Goal: Information Seeking & Learning: Learn about a topic

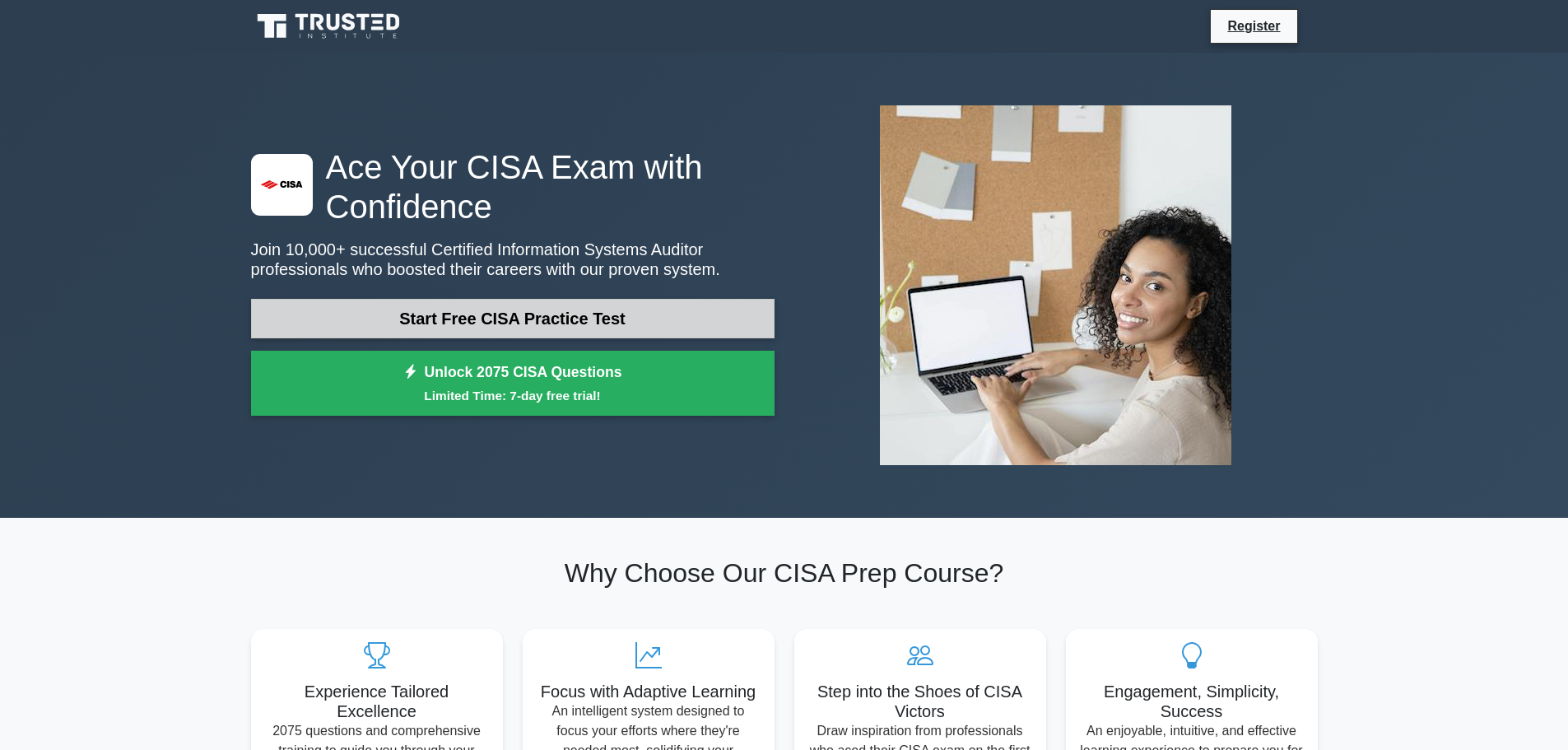
click at [592, 311] on link "Start Free CISA Practice Test" at bounding box center [512, 319] width 523 height 40
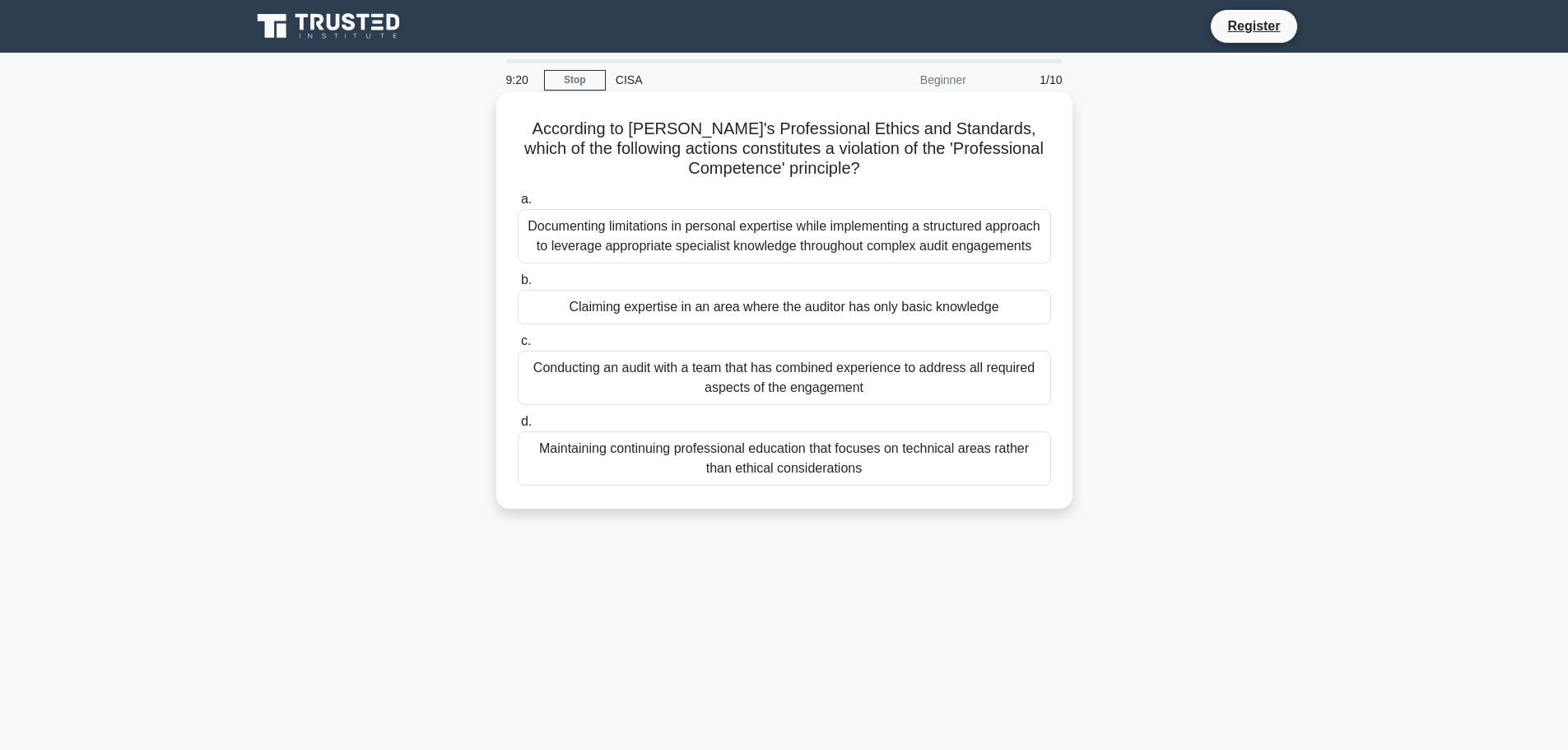
click at [797, 319] on div "Claiming expertise in an area where the auditor has only basic knowledge" at bounding box center [784, 307] width 533 height 35
click at [517, 286] on input "b. Claiming expertise in an area where the auditor has only basic knowledge" at bounding box center [517, 280] width 0 height 11
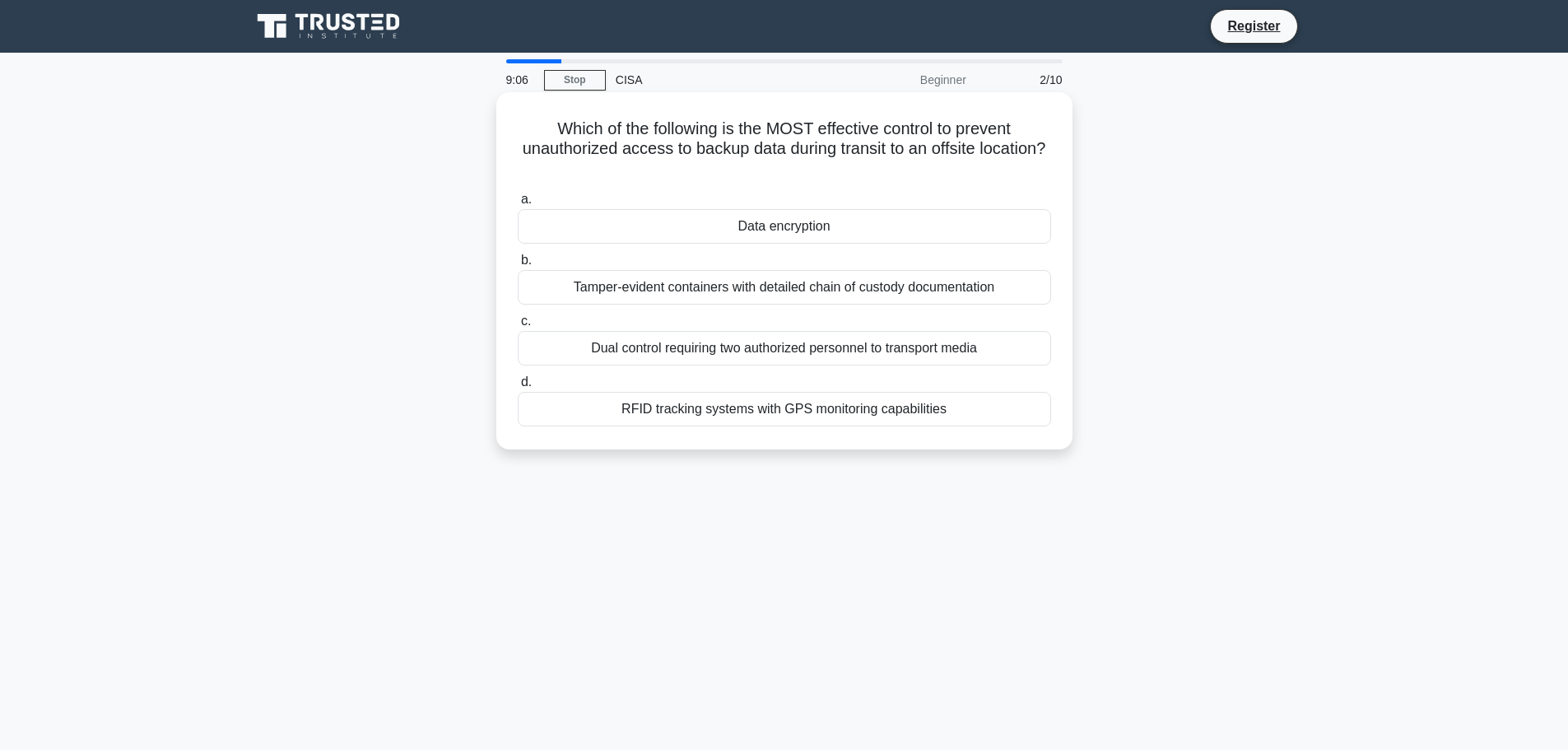
click at [806, 353] on div "Dual control requiring two authorized personnel to transport media" at bounding box center [784, 348] width 533 height 35
click at [517, 326] on input "c. Dual control requiring two authorized personnel to transport media" at bounding box center [517, 321] width 0 height 11
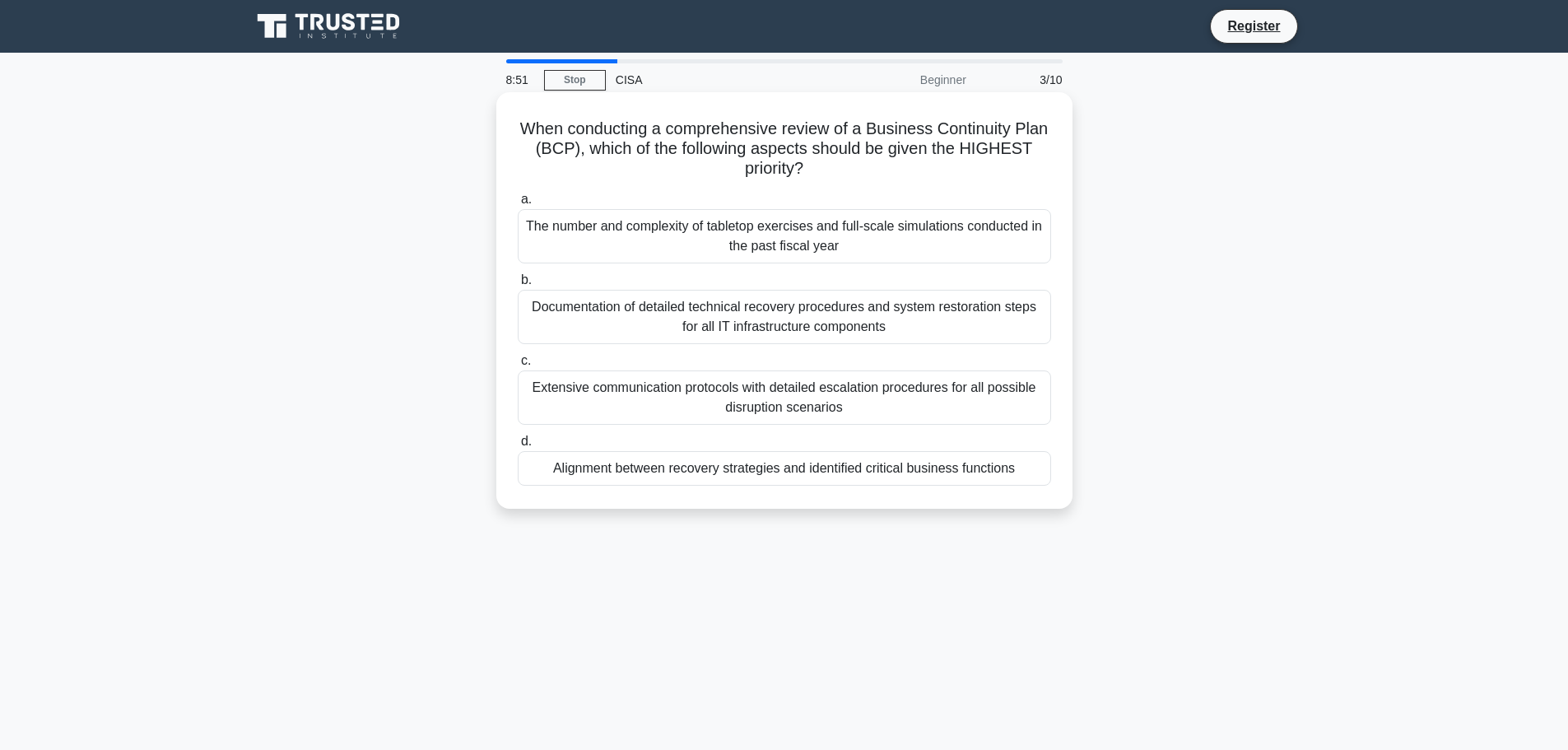
click at [820, 468] on div "Alignment between recovery strategies and identified critical business functions" at bounding box center [784, 468] width 533 height 35
click at [517, 447] on input "d. Alignment between recovery strategies and identified critical business funct…" at bounding box center [517, 441] width 0 height 11
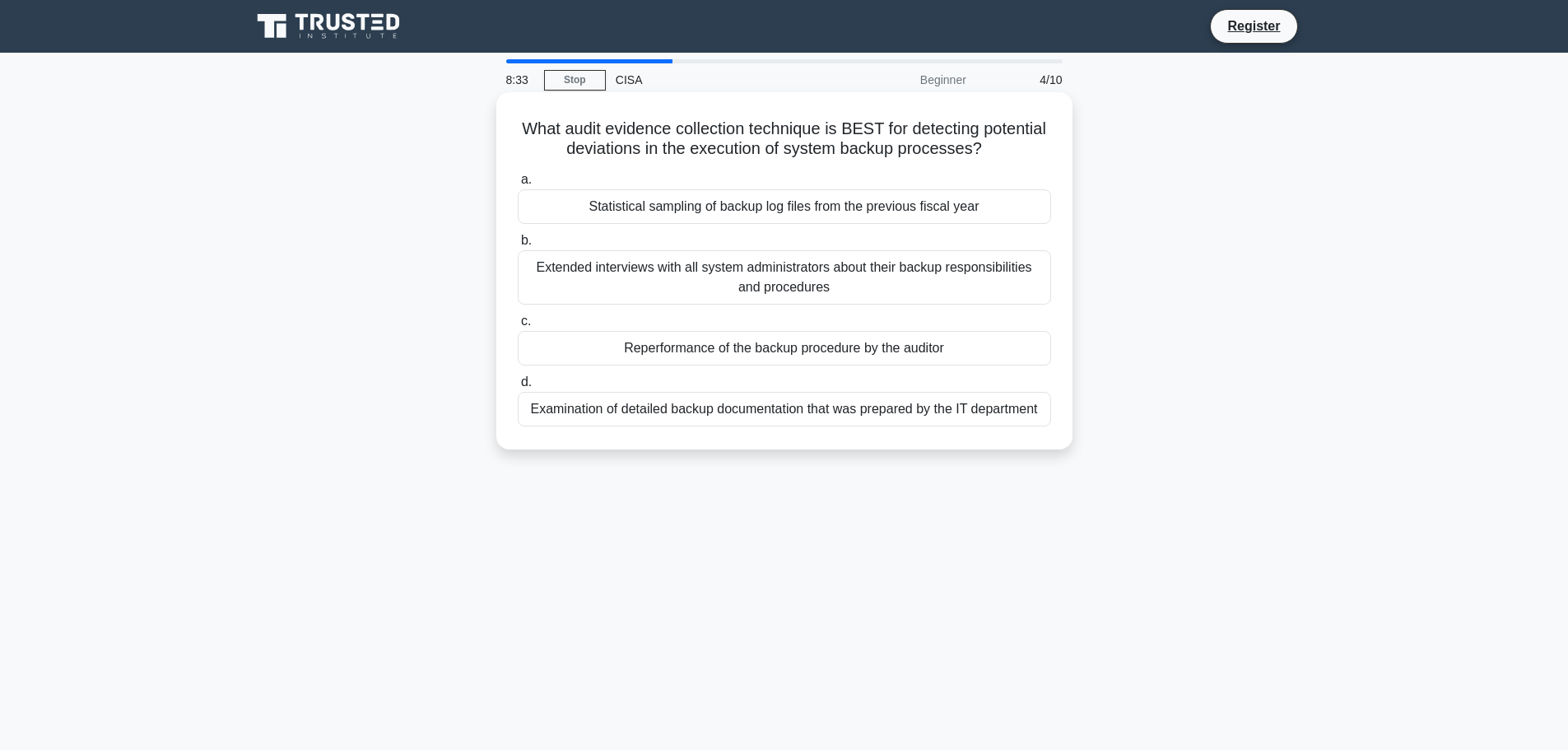
click at [814, 208] on div "Statistical sampling of backup log files from the previous fiscal year" at bounding box center [784, 207] width 533 height 35
click at [517, 185] on input "a. Statistical sampling of backup log files from the previous fiscal year" at bounding box center [517, 179] width 0 height 11
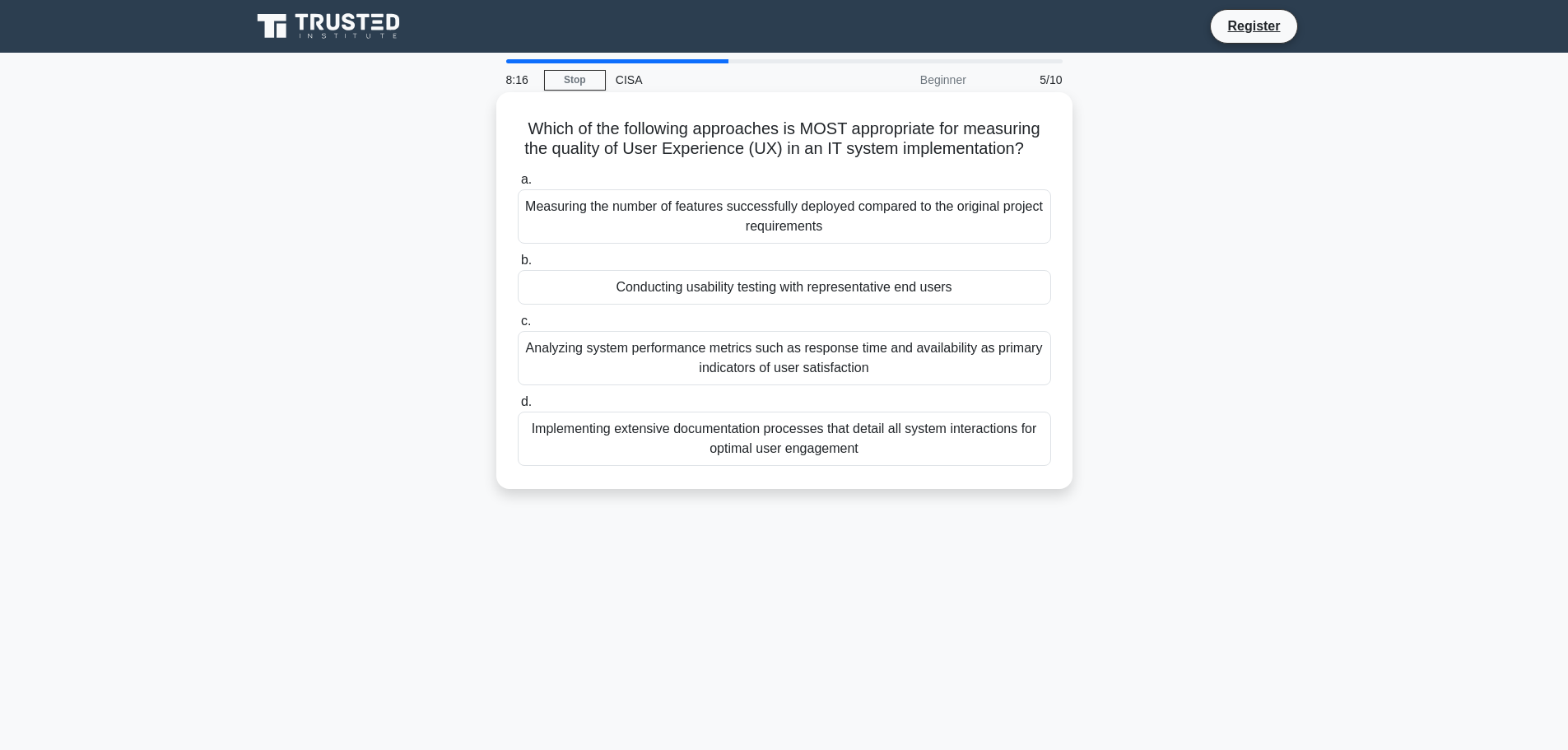
click at [813, 361] on div "Analyzing system performance metrics such as response time and availability as …" at bounding box center [784, 357] width 533 height 54
click at [517, 326] on input "c. Analyzing system performance metrics such as response time and availability …" at bounding box center [517, 321] width 0 height 11
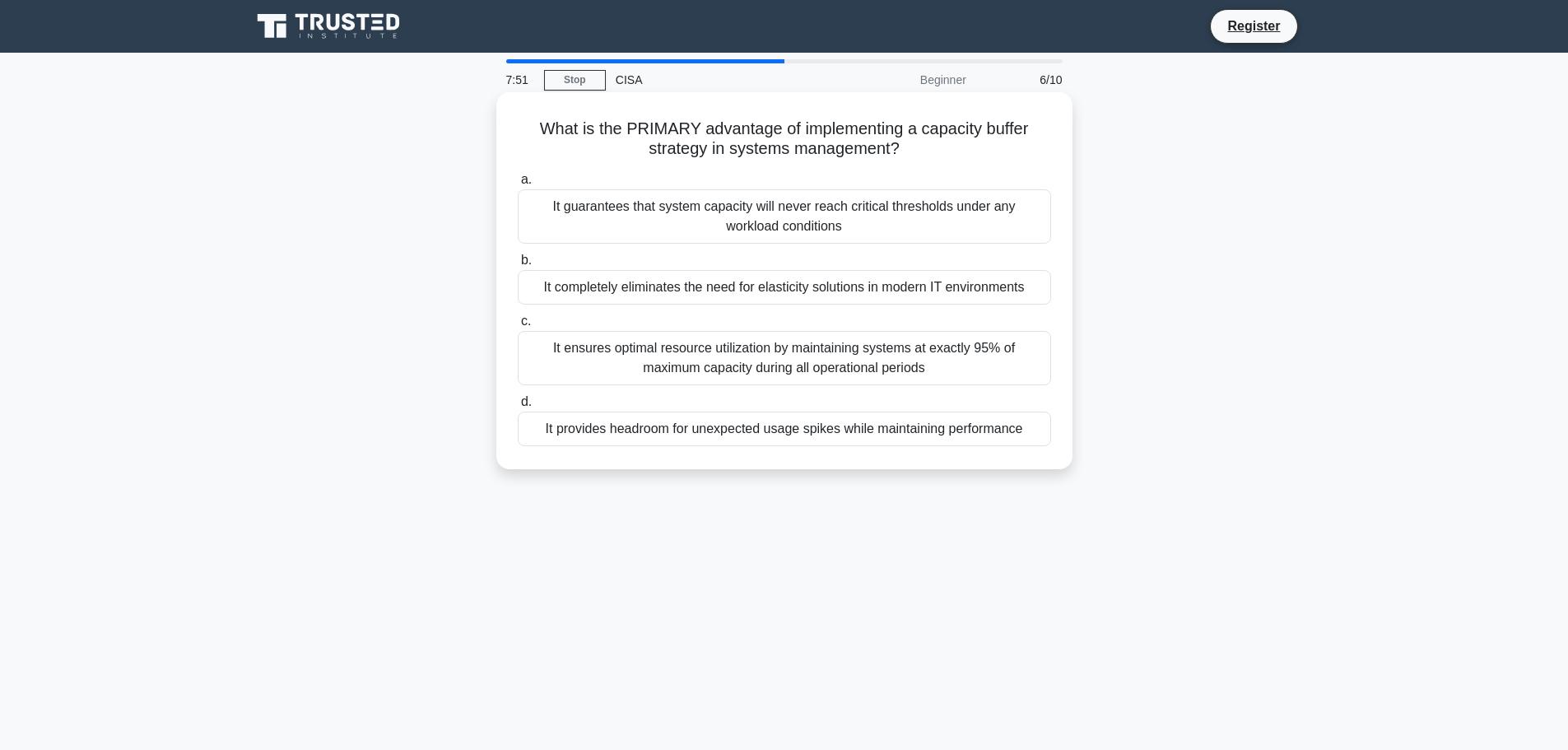
click at [840, 430] on div "It provides headroom for unexpected usage spikes while maintaining performance" at bounding box center [784, 429] width 533 height 35
click at [517, 408] on input "d. It provides headroom for unexpected usage spikes while maintaining performan…" at bounding box center [517, 402] width 0 height 11
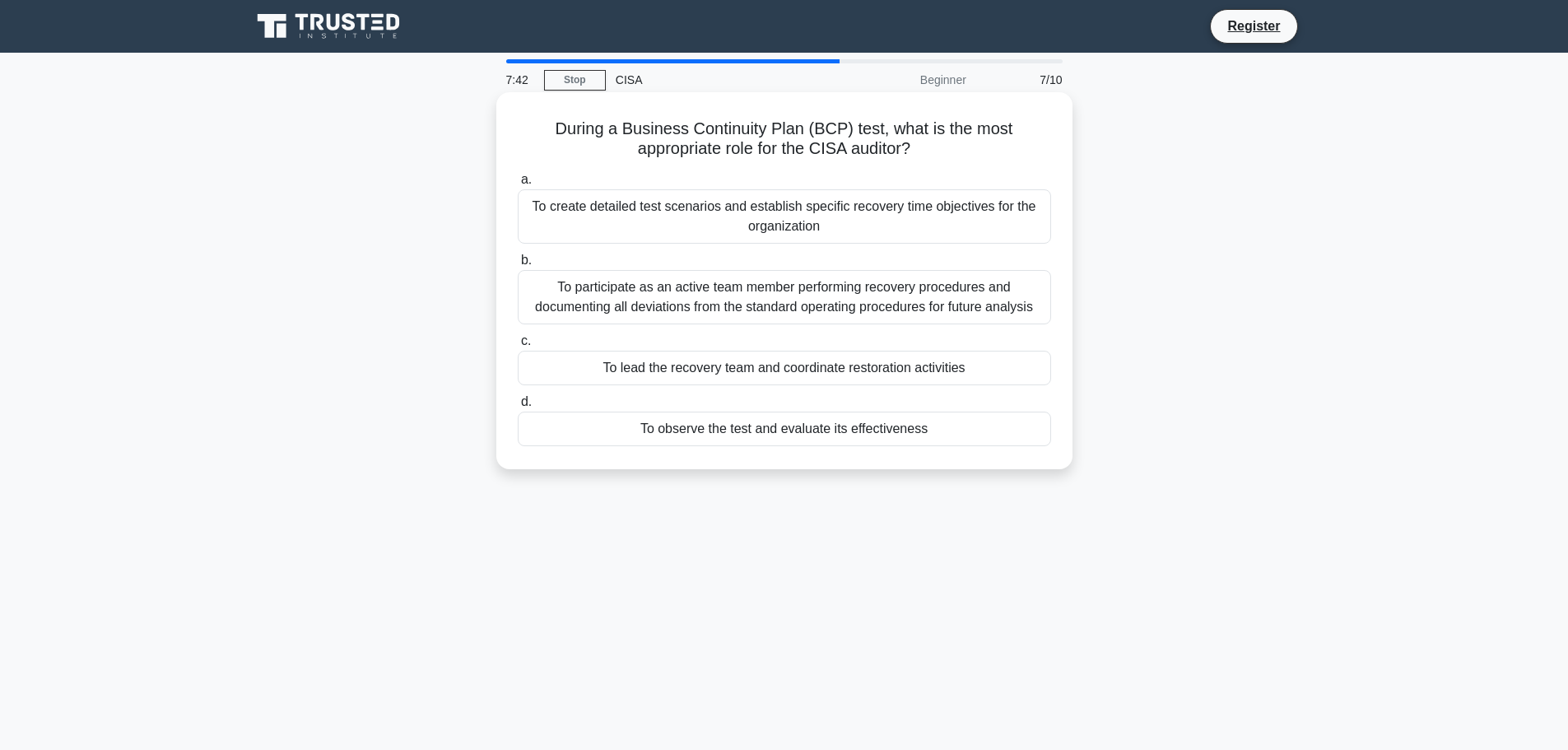
click at [767, 430] on div "To observe the test and evaluate its effectiveness" at bounding box center [784, 429] width 533 height 35
click at [517, 408] on input "d. To observe the test and evaluate its effectiveness" at bounding box center [517, 402] width 0 height 11
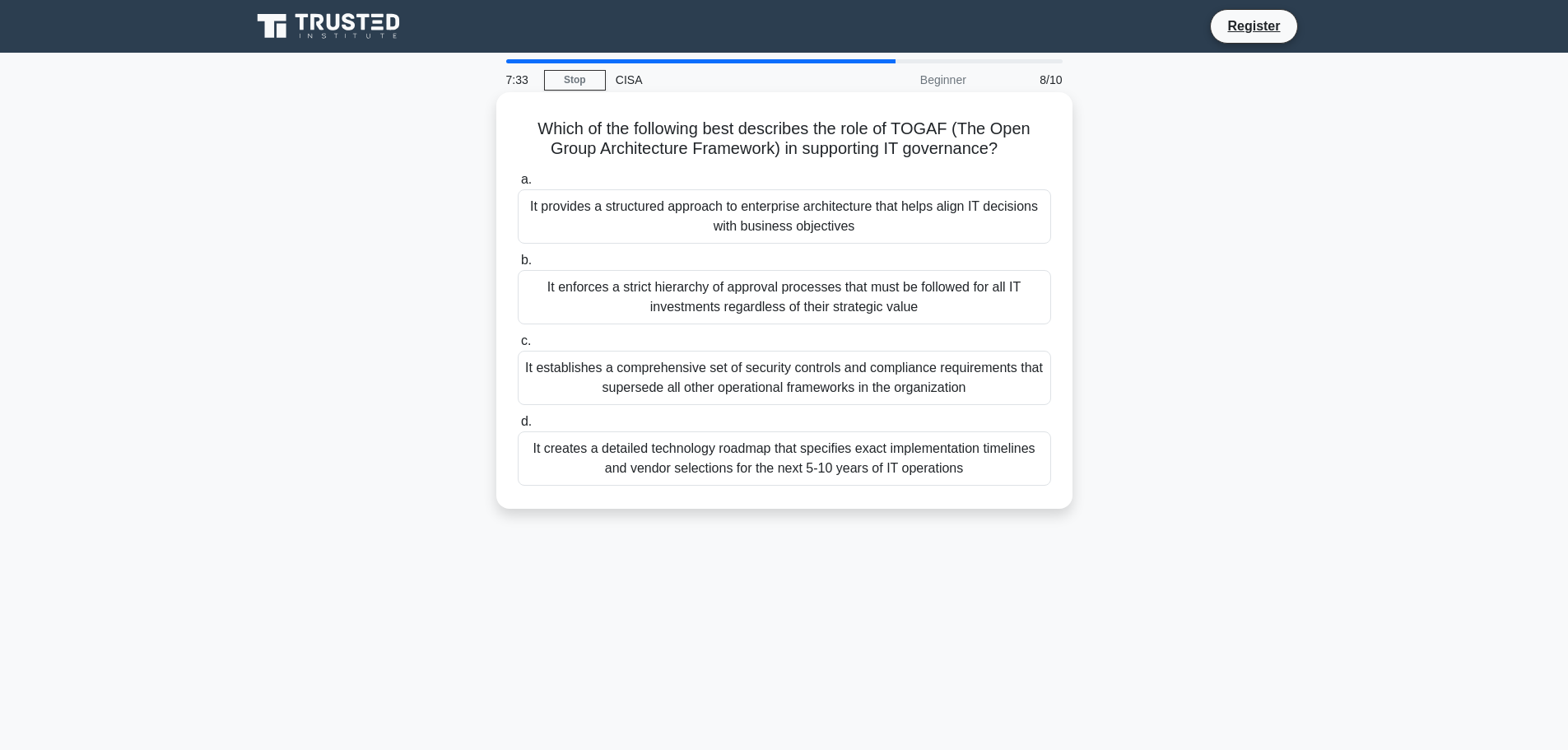
click at [783, 224] on div "It provides a structured approach to enterprise architecture that helps align I…" at bounding box center [784, 216] width 533 height 54
click at [517, 185] on input "a. It provides a structured approach to enterprise architecture that helps alig…" at bounding box center [517, 179] width 0 height 11
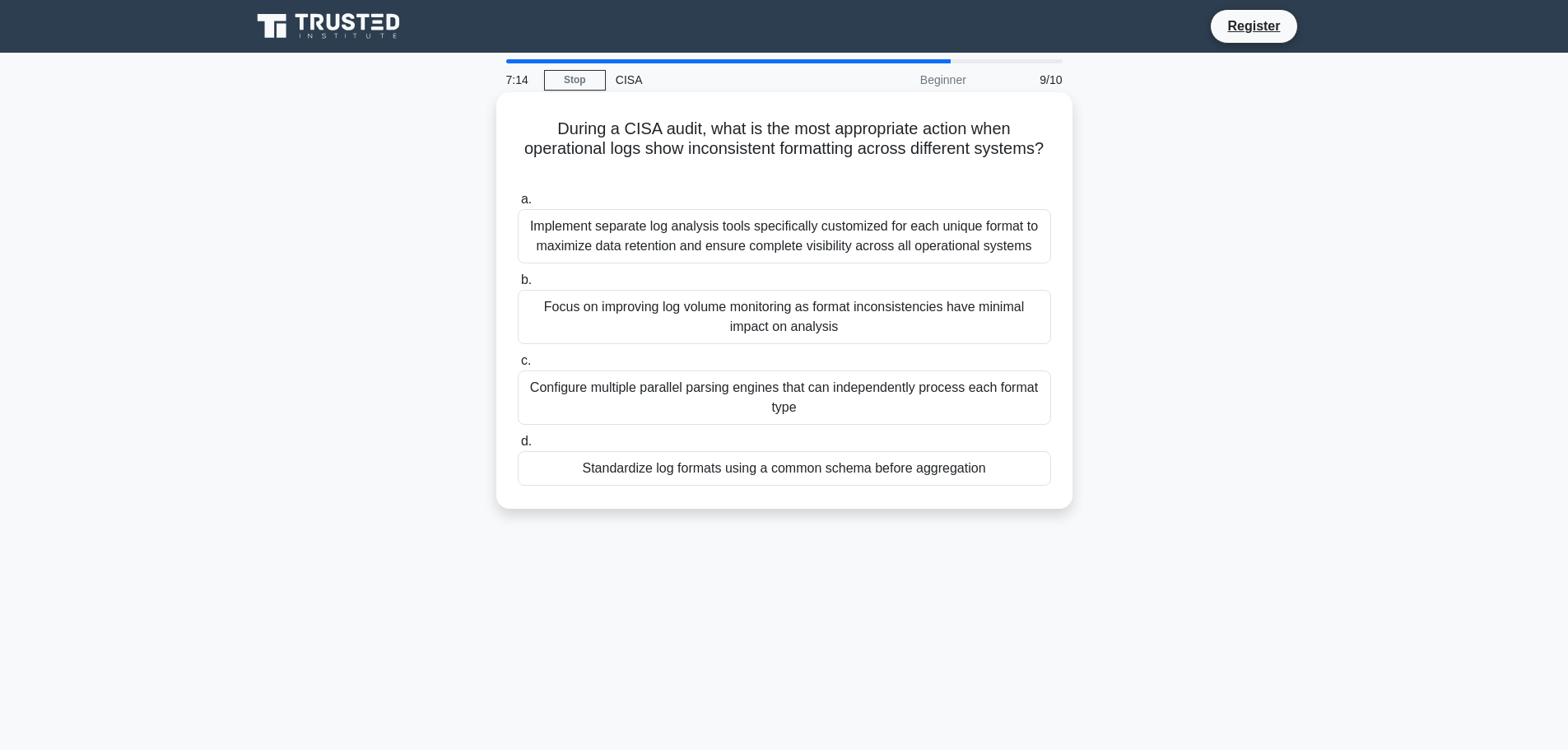
click at [847, 252] on div "Implement separate log analysis tools specifically customized for each unique f…" at bounding box center [784, 236] width 533 height 54
click at [517, 205] on input "a. Implement separate log analysis tools specifically customized for each uniqu…" at bounding box center [517, 199] width 0 height 11
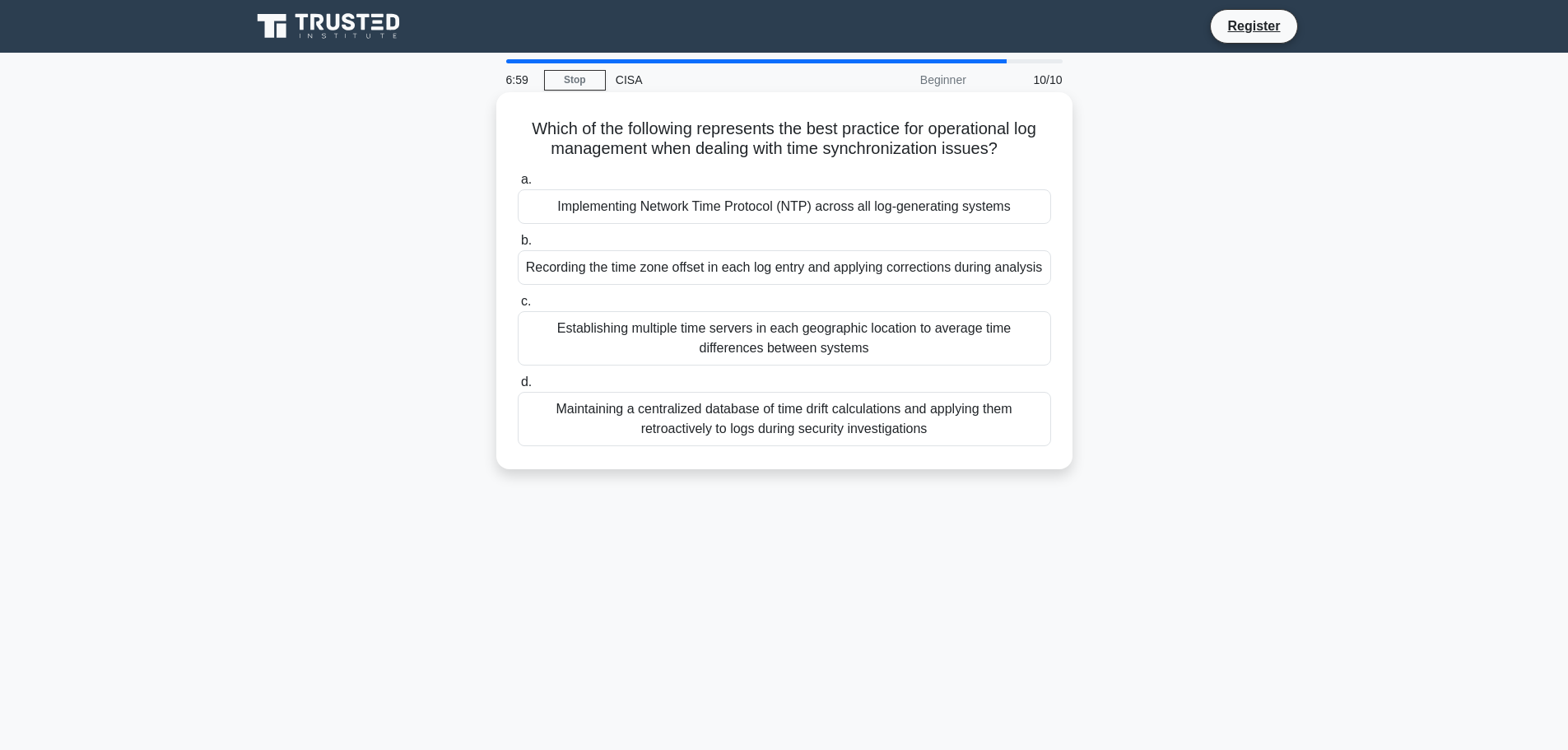
click at [888, 208] on div "Implementing Network Time Protocol (NTP) across all log-generating systems" at bounding box center [784, 207] width 533 height 35
click at [517, 185] on input "a. Implementing Network Time Protocol (NTP) across all log-generating systems" at bounding box center [517, 179] width 0 height 11
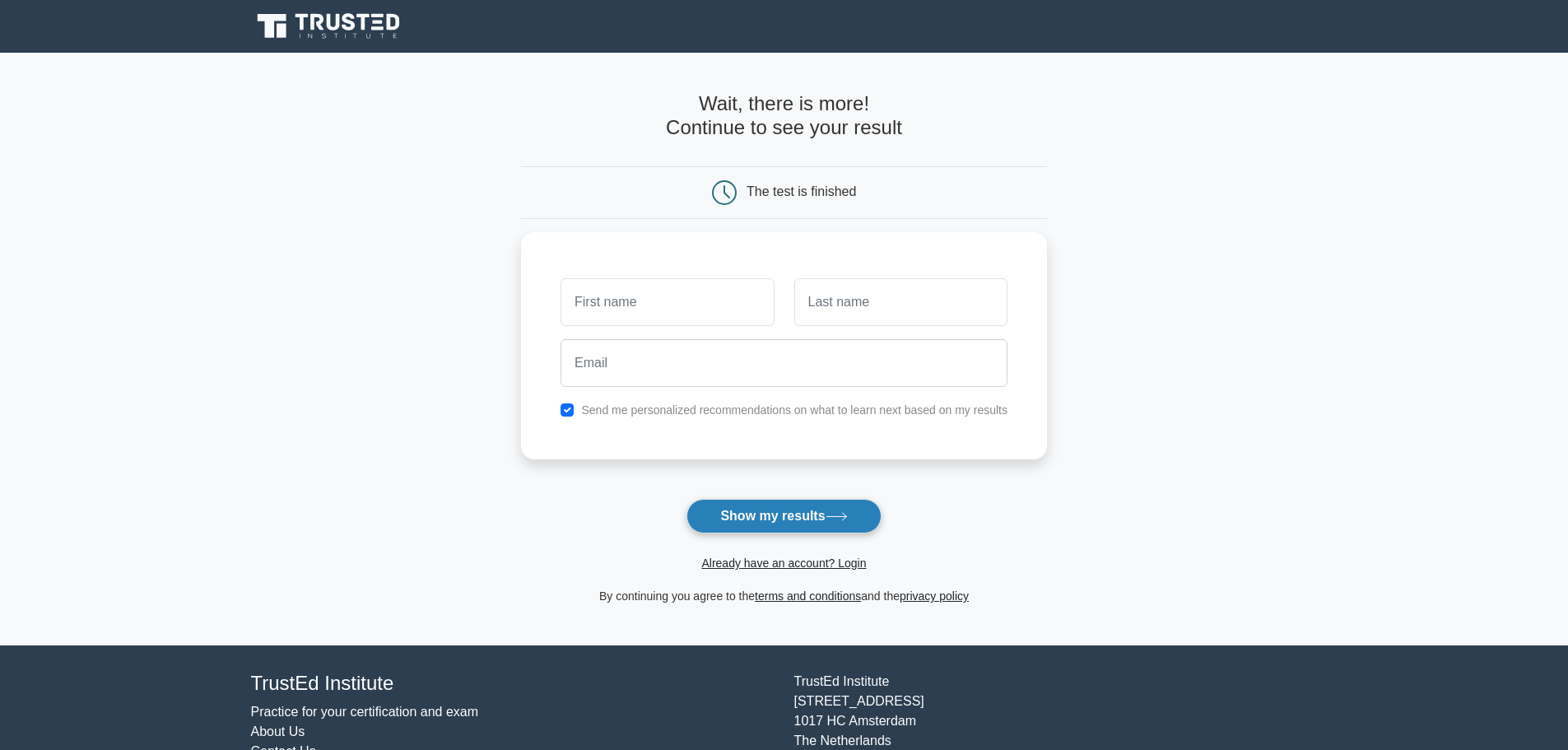
click at [833, 512] on button "Show my results" at bounding box center [784, 517] width 194 height 35
click at [723, 314] on input "text" at bounding box center [667, 297] width 213 height 47
type input "v"
click at [805, 291] on input "text" at bounding box center [900, 297] width 213 height 47
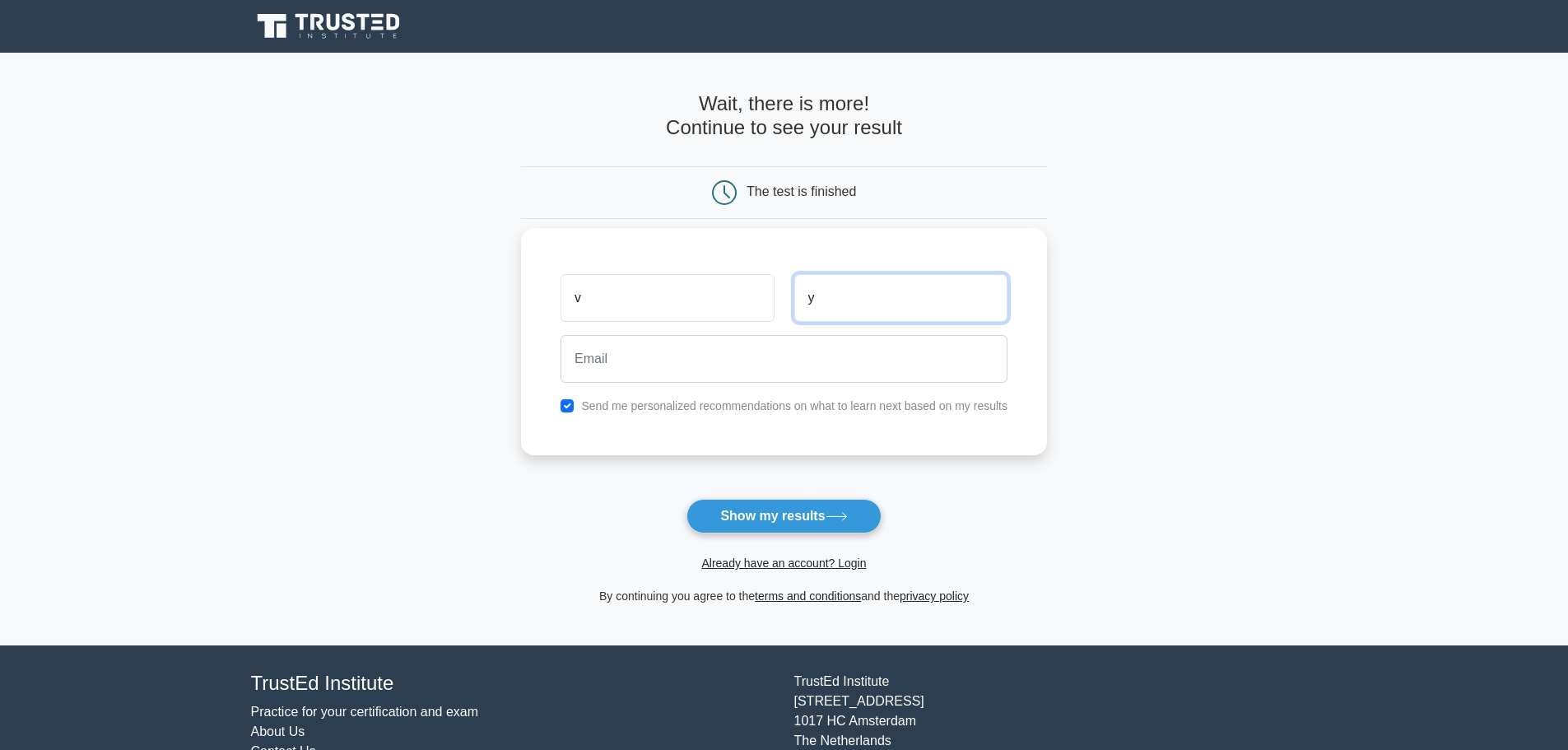
type input "y"
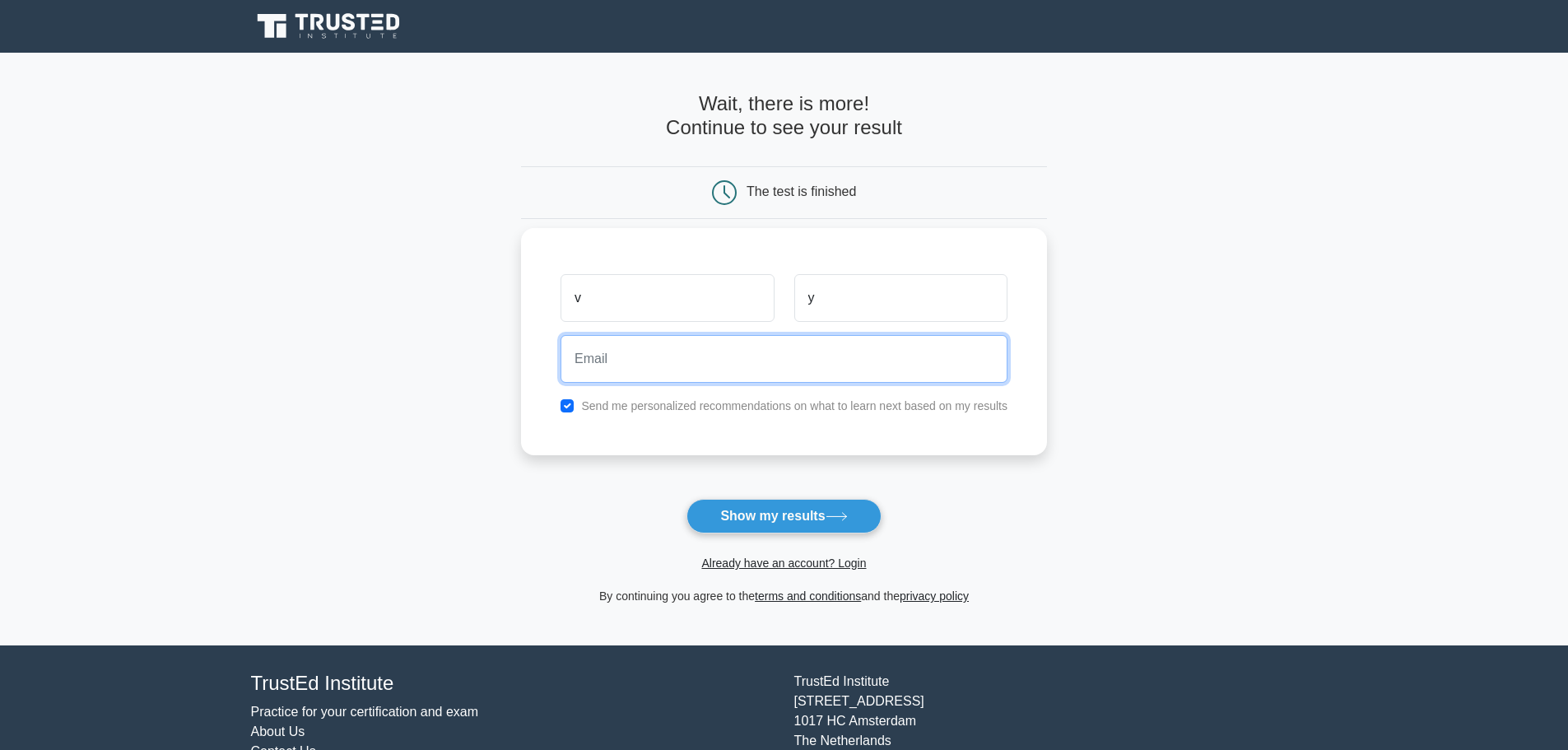
click at [772, 361] on input "email" at bounding box center [784, 358] width 447 height 47
type input "tovasudeva@gmail.com"
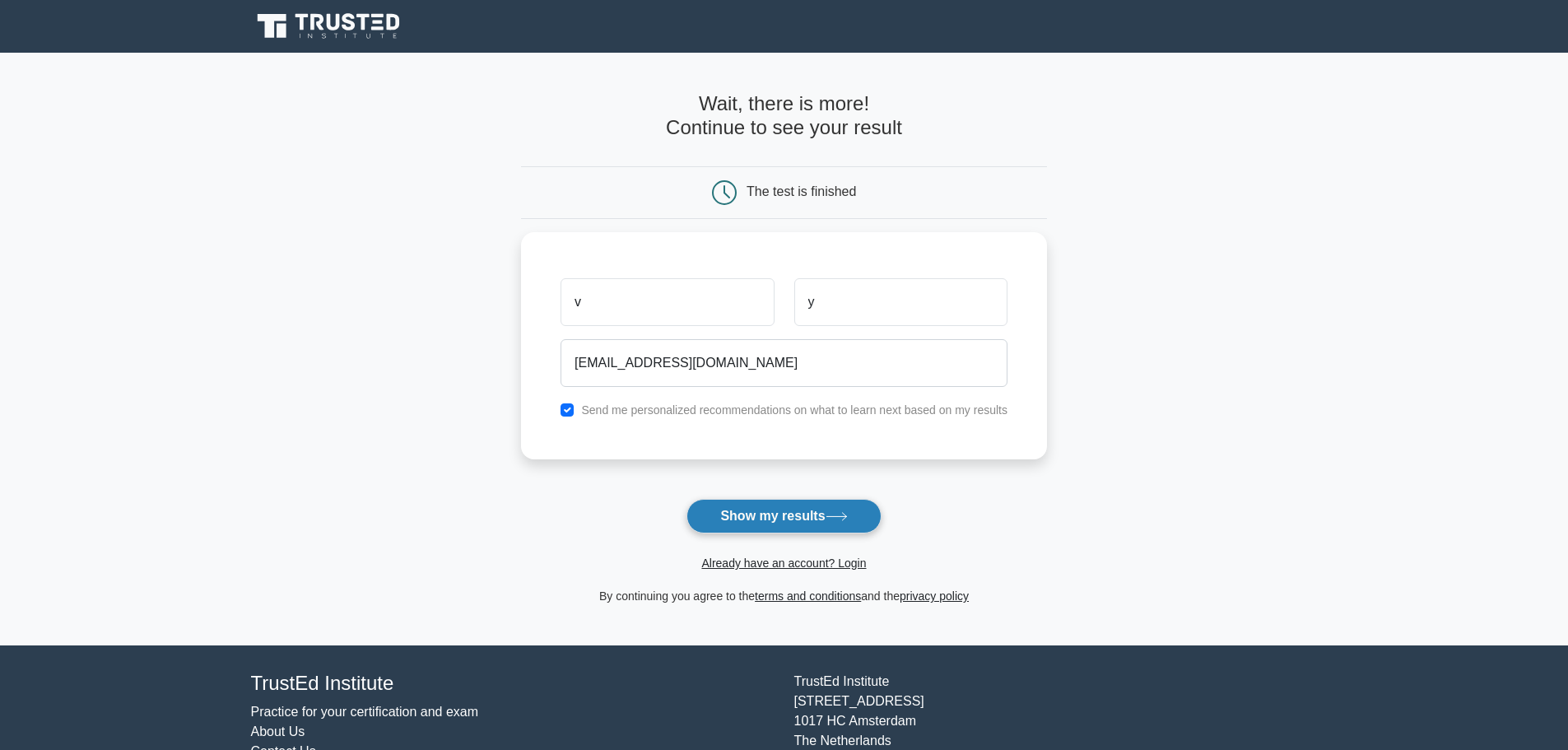
click at [762, 519] on button "Show my results" at bounding box center [784, 517] width 194 height 35
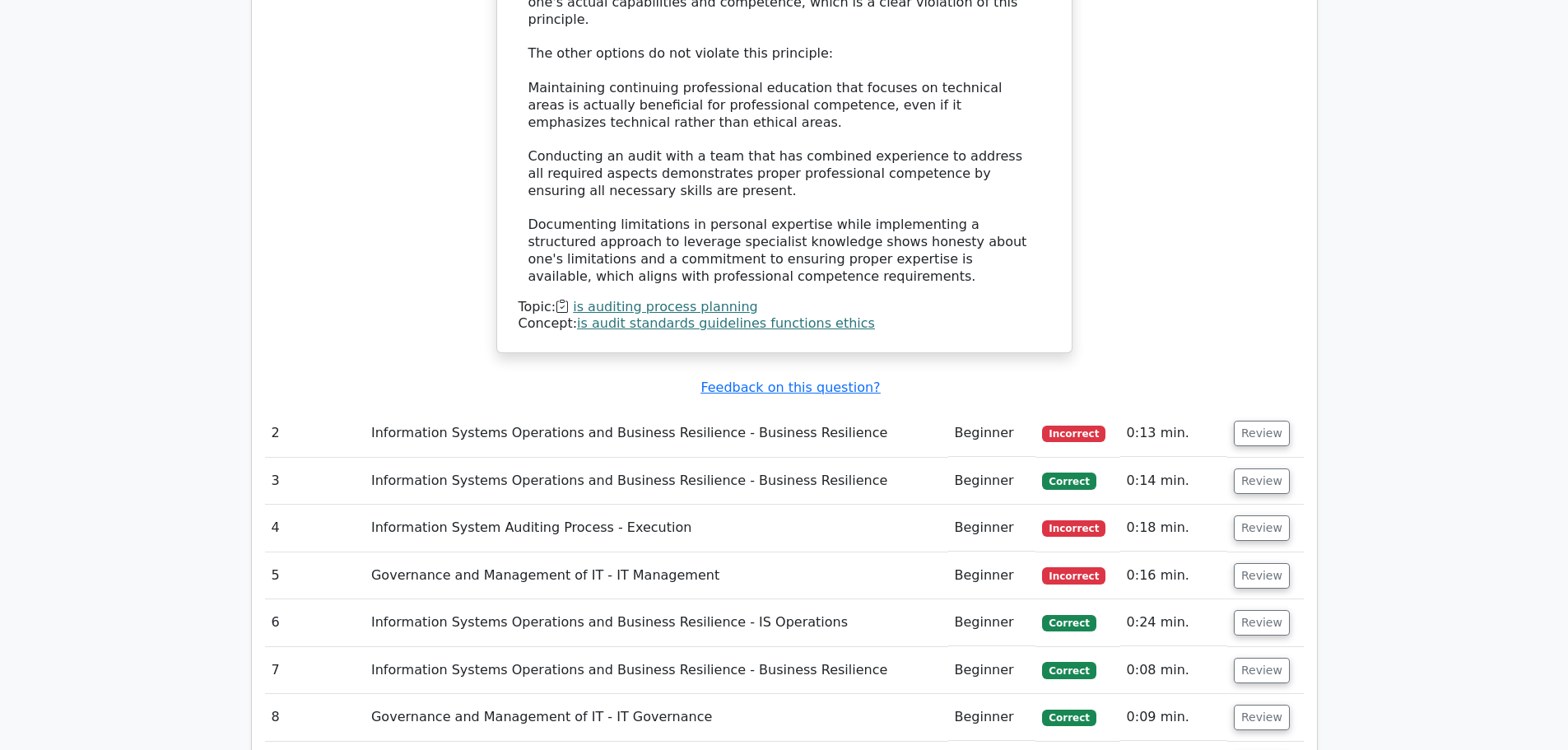
scroll to position [1976, 0]
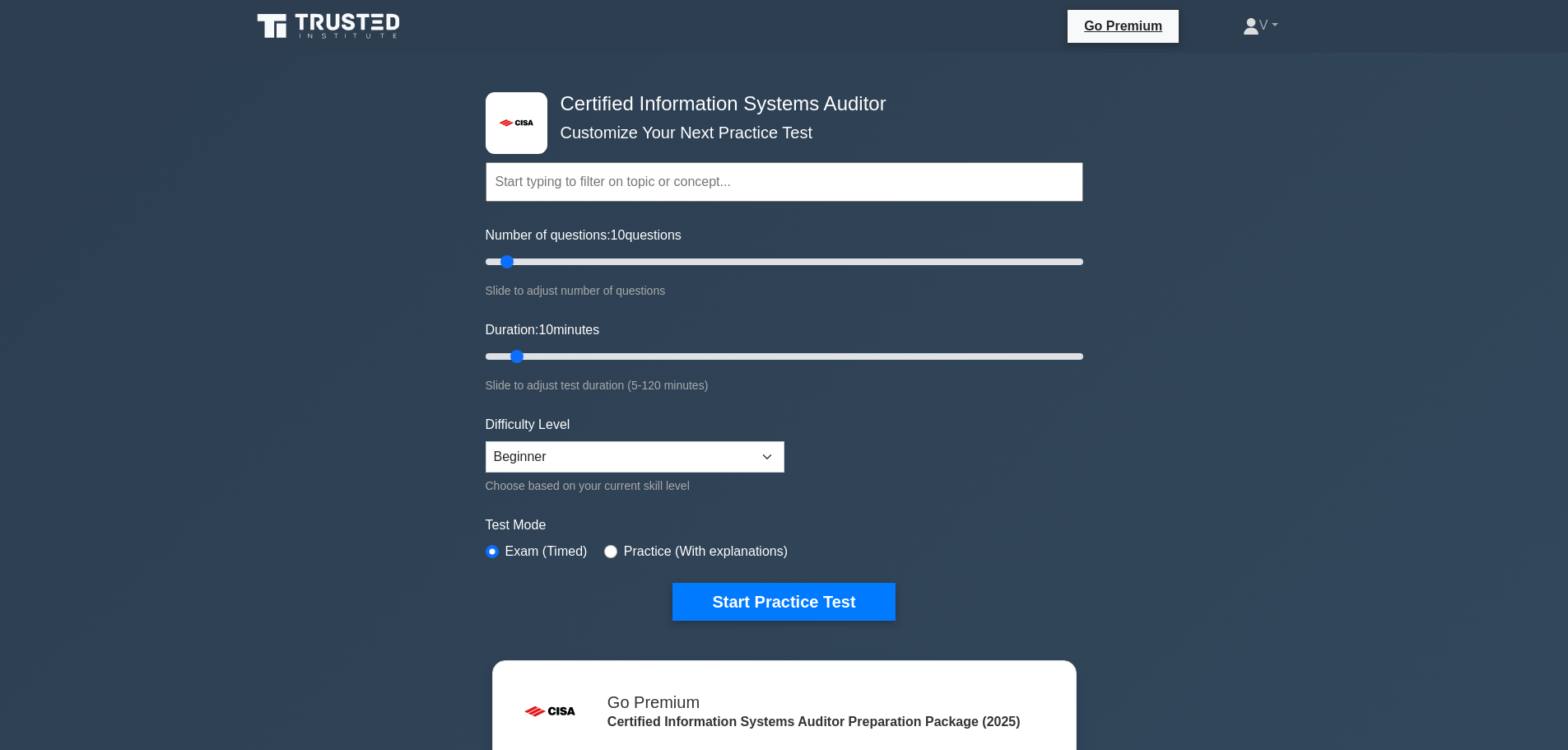
drag, startPoint x: 0, startPoint y: 0, endPoint x: 323, endPoint y: 21, distance: 323.7
click at [323, 21] on icon at bounding box center [317, 22] width 13 height 17
